Goal: Task Accomplishment & Management: Manage account settings

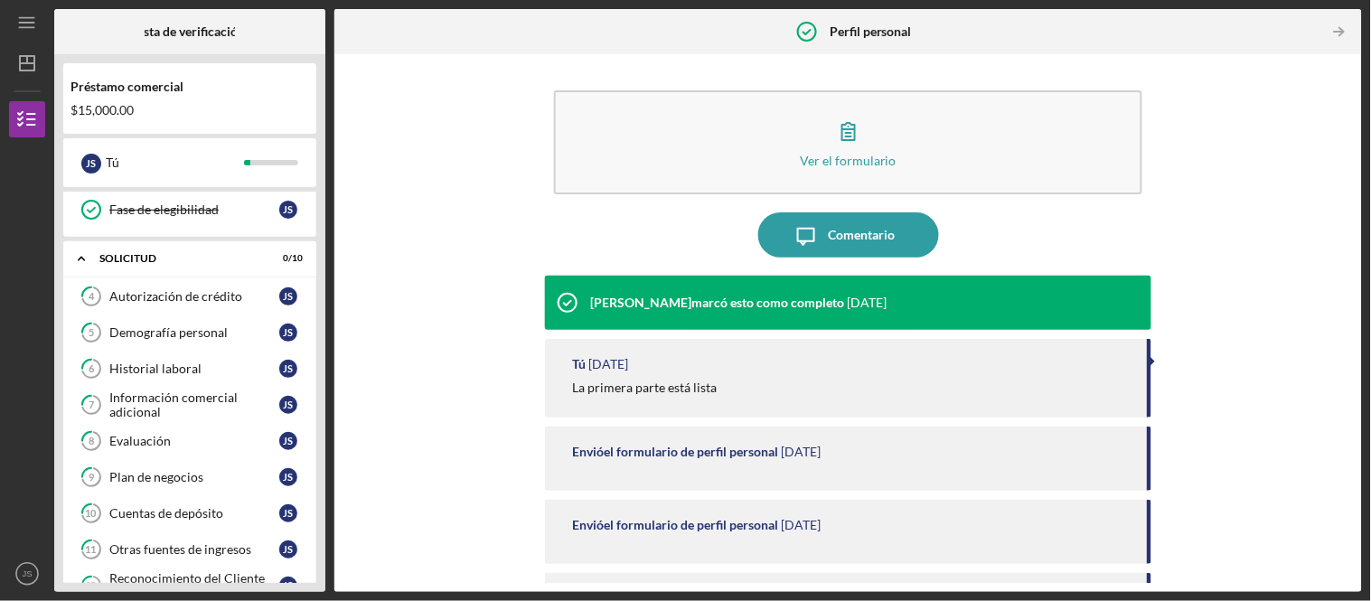
scroll to position [390, 0]
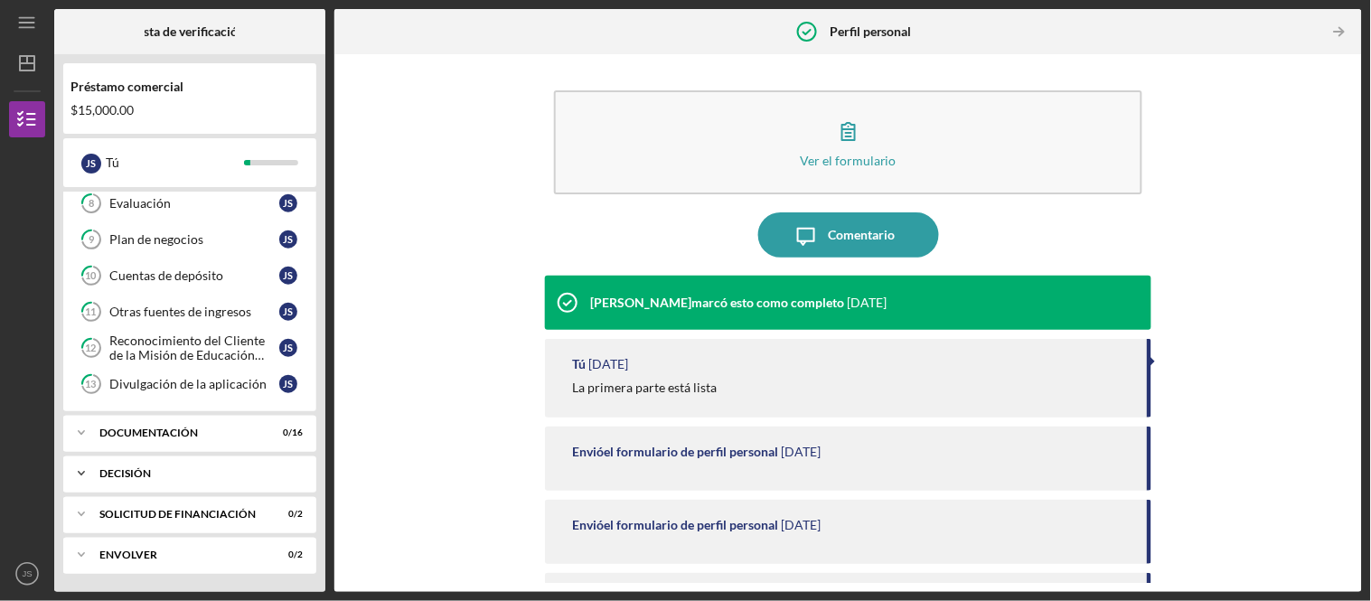
click at [244, 479] on div "Icon/Expander Decisión 0 / 1" at bounding box center [189, 473] width 253 height 36
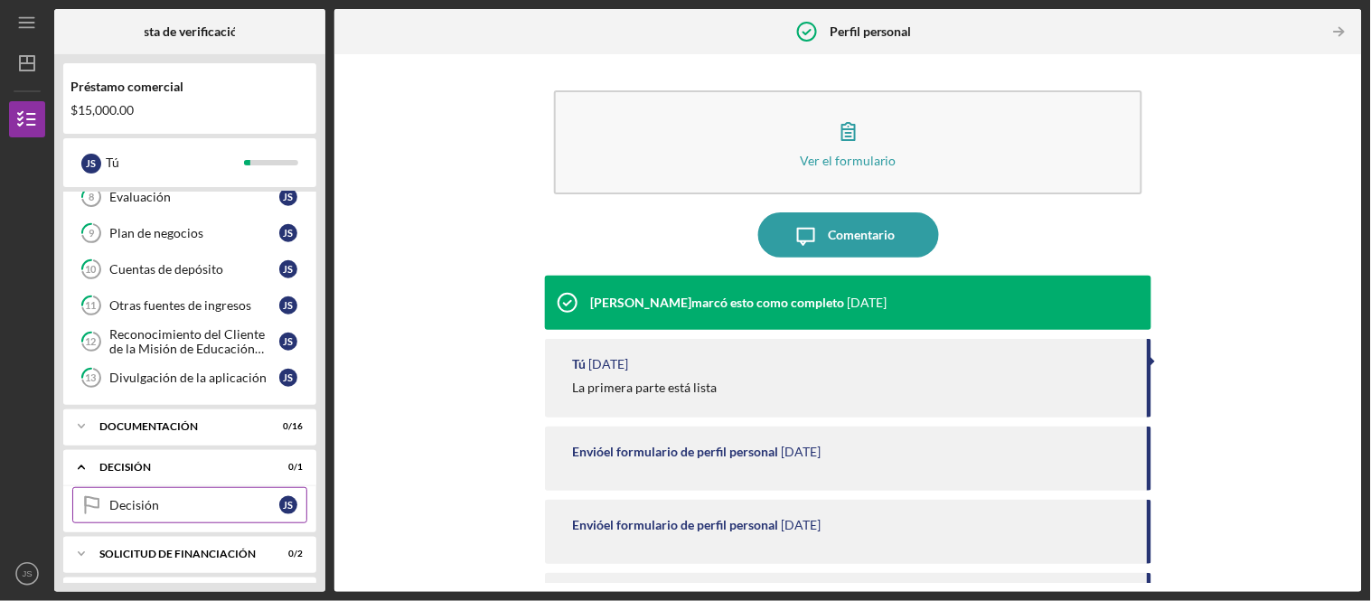
click at [235, 506] on div "Decisión" at bounding box center [194, 505] width 170 height 14
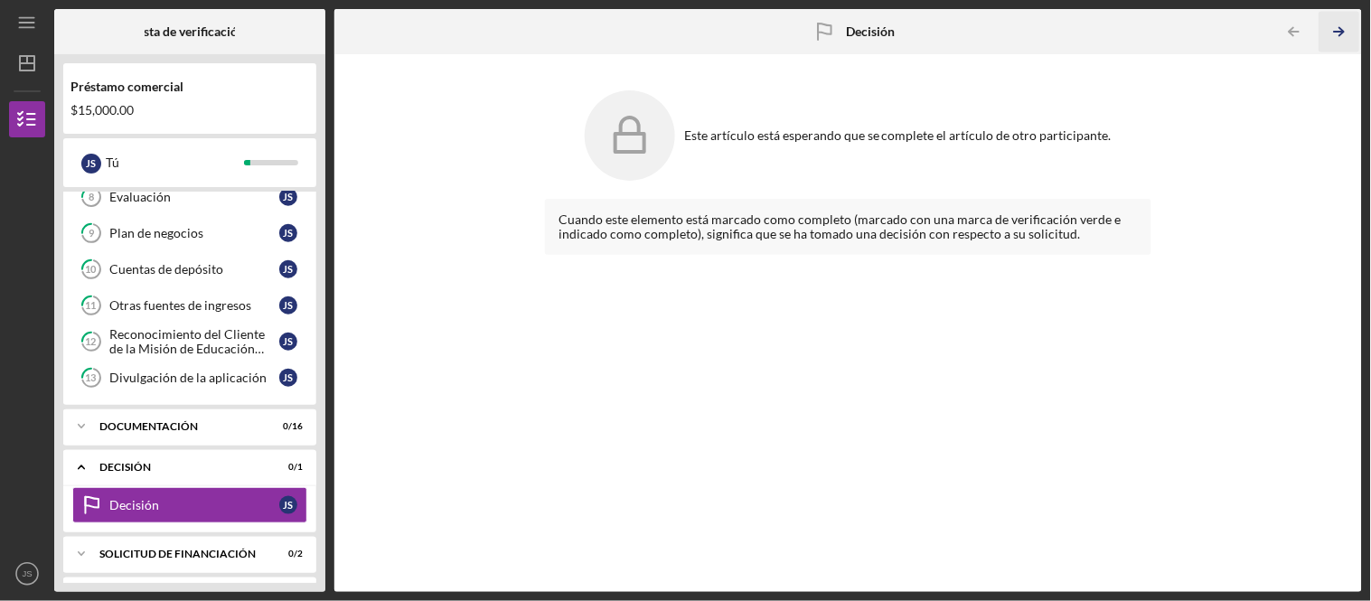
click at [1341, 41] on icon "Icon/Table Pagination Arrow" at bounding box center [1339, 32] width 41 height 41
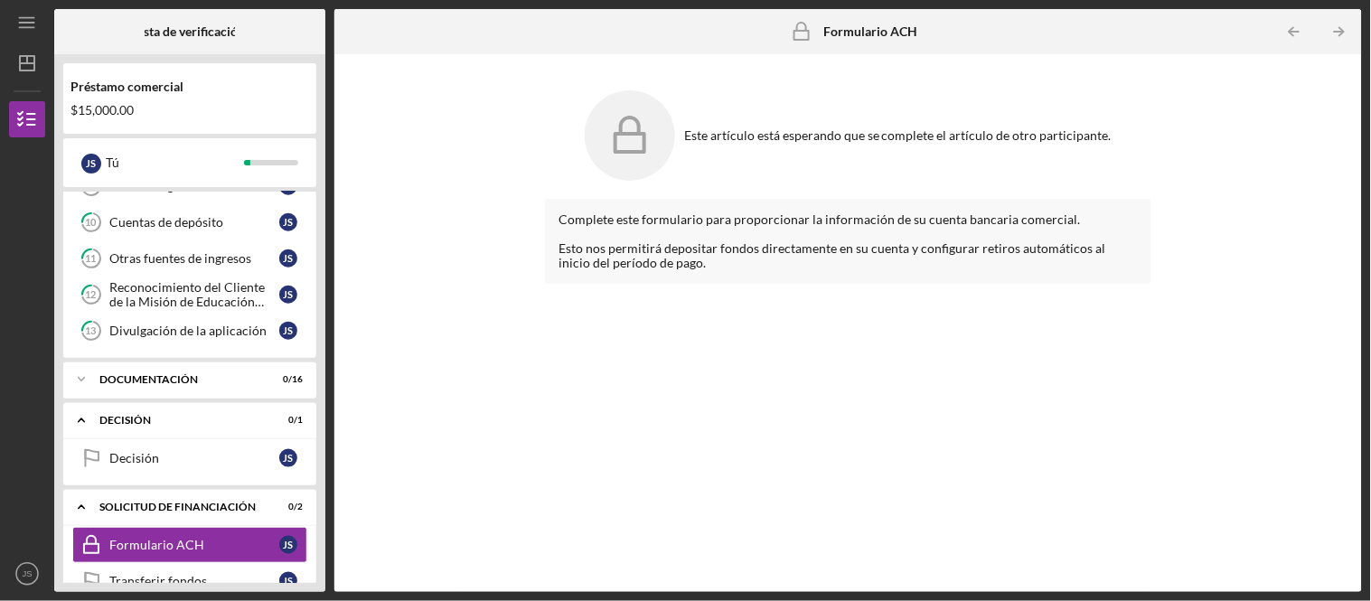
scroll to position [401, 0]
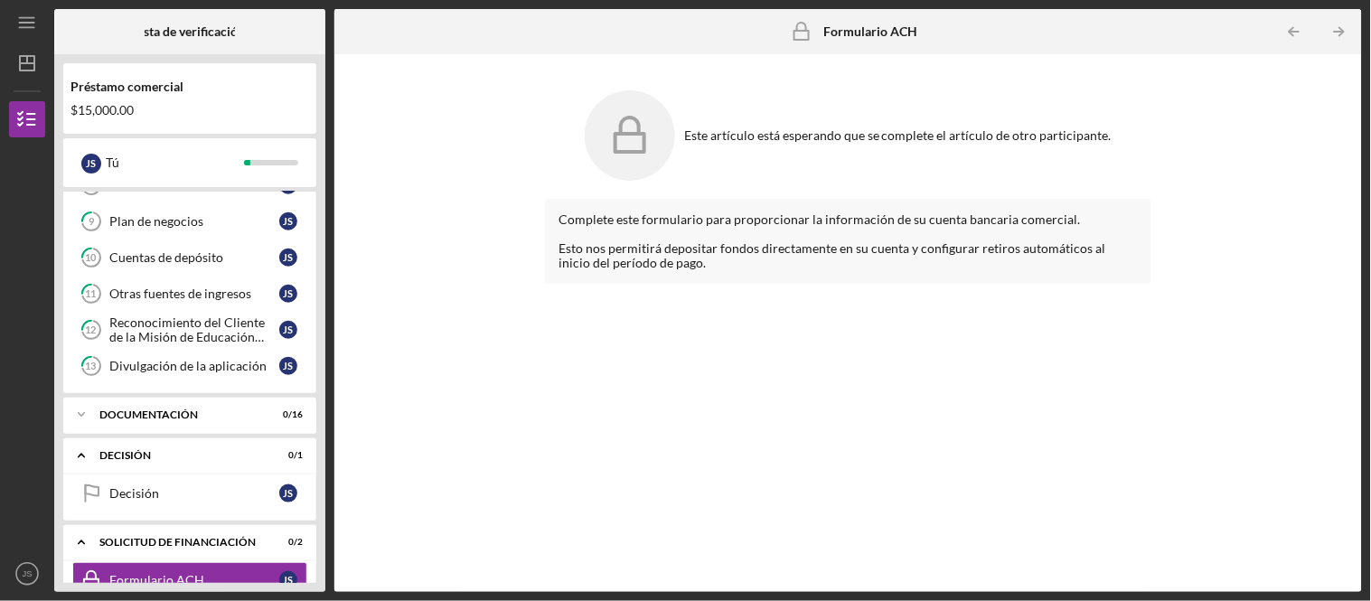
click at [200, 400] on div "Icon/Expander Consumo 4 / 4 Personal Profile Perfil personal J S Business Infor…" at bounding box center [189, 387] width 253 height 391
click at [218, 412] on div "Icon/Expander Documentación 0 / 16" at bounding box center [189, 415] width 253 height 36
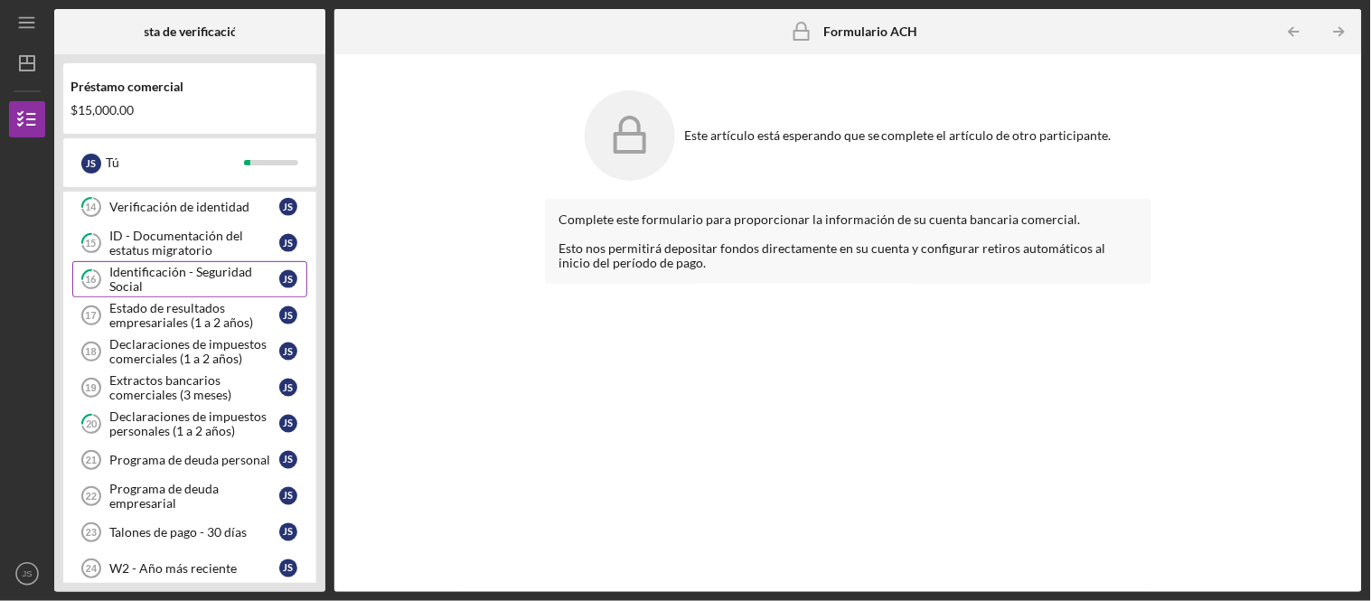
scroll to position [1109, 0]
